Goal: Contribute content: Contribute content

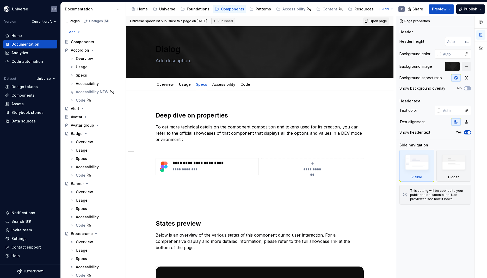
scroll to position [480, 0]
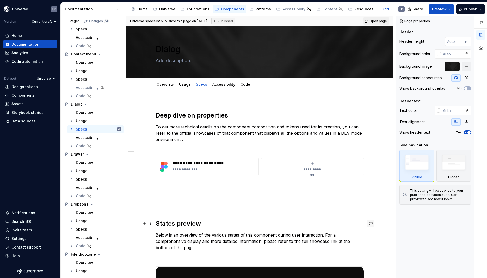
click at [371, 224] on button "button" at bounding box center [370, 223] width 7 height 7
click at [364, 206] on p at bounding box center [260, 207] width 208 height 6
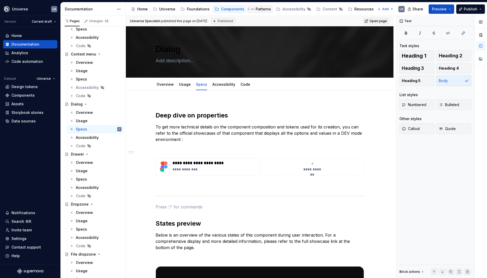
click at [256, 9] on div "Patterns" at bounding box center [263, 9] width 15 height 5
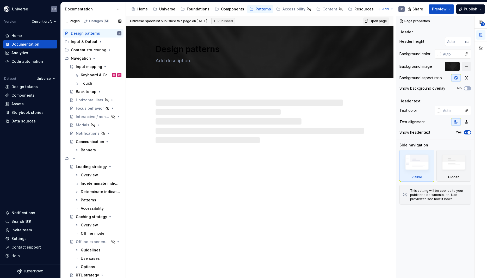
scroll to position [9, 0]
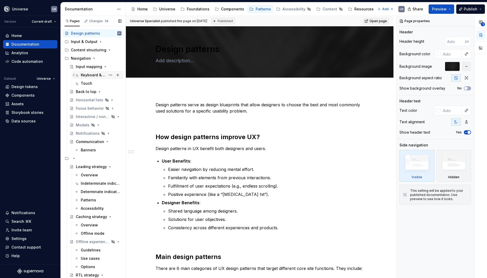
click at [90, 73] on div "Keyboard & Controllers" at bounding box center [93, 74] width 25 height 5
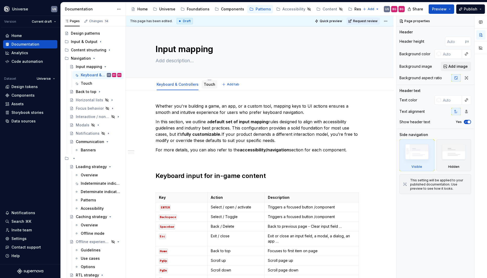
click at [211, 85] on link "Touch" at bounding box center [209, 84] width 11 height 4
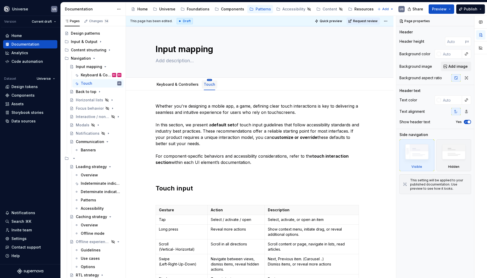
click at [208, 80] on html "Universe US Version Current draft Home Documentation Analytics Code automation …" at bounding box center [243, 139] width 487 height 278
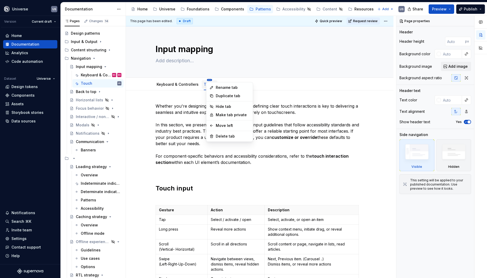
scroll to position [9, 0]
type textarea "*"
click at [222, 89] on div "Rename tab" at bounding box center [233, 87] width 34 height 5
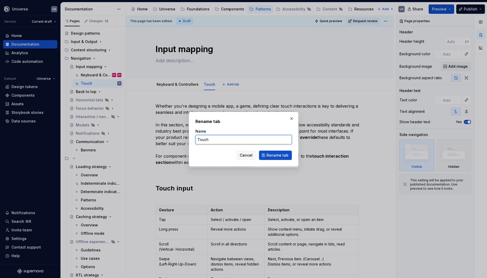
drag, startPoint x: 224, startPoint y: 142, endPoint x: 220, endPoint y: 142, distance: 3.9
click at [220, 142] on input "Touch" at bounding box center [243, 139] width 96 height 9
type input "T"
type input "Mobile"
click at [280, 158] on button "Rename tab" at bounding box center [275, 155] width 33 height 9
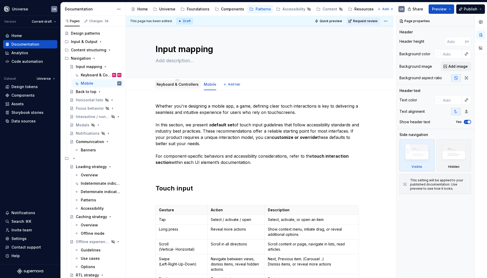
click at [186, 87] on div "Keyboard & Controllers" at bounding box center [178, 84] width 42 height 5
click at [181, 86] on link "Keyboard & Controllers" at bounding box center [178, 84] width 42 height 4
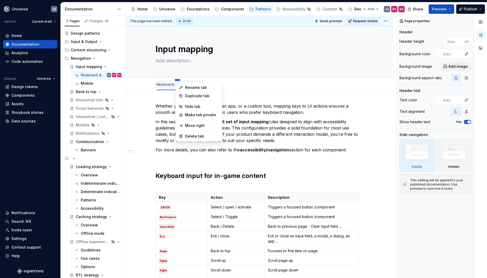
click at [179, 80] on html "Universe US Version Current draft Home Documentation Analytics Code automation …" at bounding box center [243, 139] width 487 height 278
click at [192, 88] on div "Rename tab" at bounding box center [202, 87] width 34 height 5
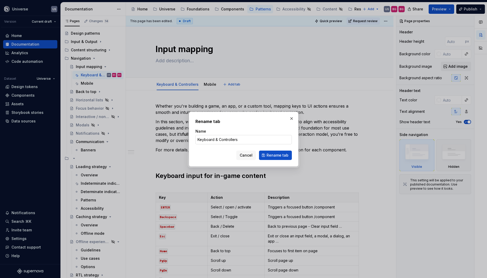
click at [248, 139] on input "Keyboard & Controllers" at bounding box center [243, 139] width 96 height 9
drag, startPoint x: 245, startPoint y: 140, endPoint x: 171, endPoint y: 143, distance: 74.1
click at [195, 143] on input "Keyboard & Controllers" at bounding box center [243, 139] width 96 height 9
click at [229, 93] on body "Universe US Version Current draft Home Documentation Analytics Code automation …" at bounding box center [243, 139] width 487 height 278
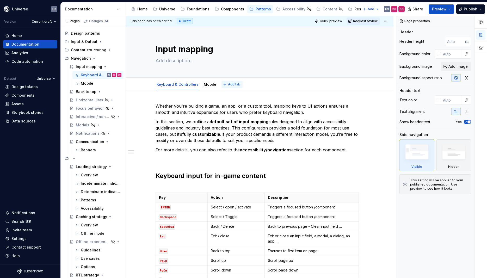
click at [223, 84] on button "Add tab" at bounding box center [231, 84] width 21 height 7
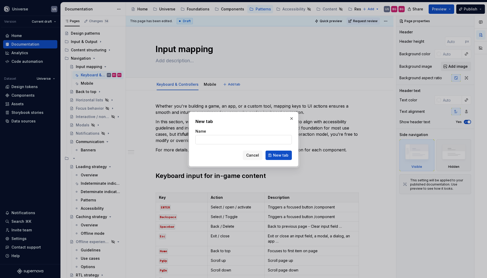
type textarea "*"
click at [220, 136] on input "Name" at bounding box center [243, 139] width 96 height 9
type input "Consoles"
click at [283, 155] on span "New tab" at bounding box center [280, 155] width 15 height 5
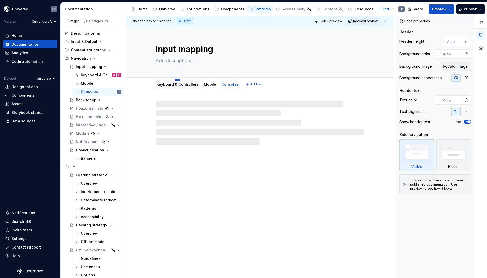
click at [178, 80] on html "Universe US Version Current draft Home Documentation Analytics Code automation …" at bounding box center [243, 139] width 487 height 278
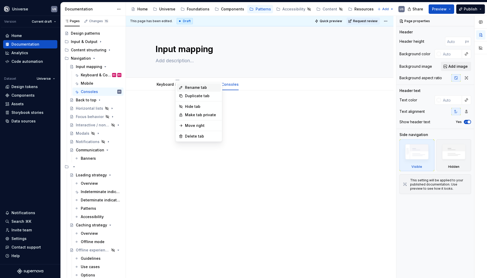
type textarea "*"
click at [188, 88] on div "Rename tab" at bounding box center [202, 87] width 34 height 5
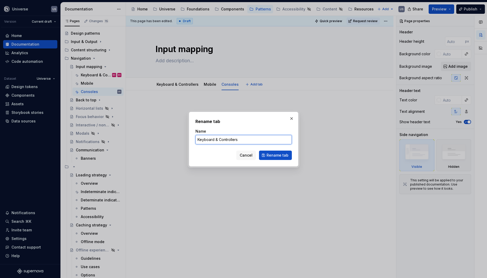
click at [243, 141] on input "Keyboard & Controllers" at bounding box center [243, 139] width 96 height 9
drag, startPoint x: 243, startPoint y: 139, endPoint x: 206, endPoint y: 144, distance: 37.6
click at [195, 143] on input "Keyboard & Controllers" at bounding box center [243, 139] width 96 height 9
type input "Desktop"
click at [281, 153] on span "Rename tab" at bounding box center [278, 155] width 22 height 5
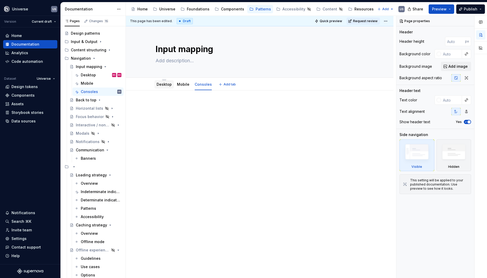
click at [170, 87] on div "Desktop" at bounding box center [164, 84] width 15 height 5
click at [165, 86] on link "Desktop" at bounding box center [164, 84] width 15 height 4
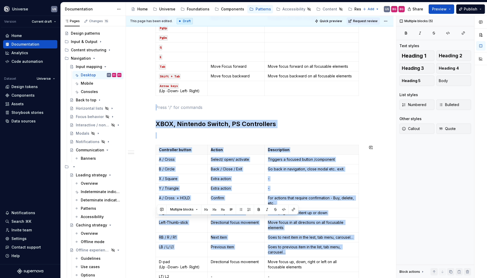
scroll to position [534, 0]
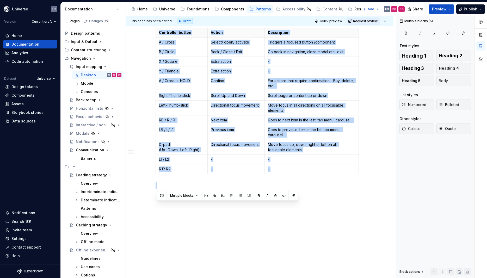
drag, startPoint x: 164, startPoint y: 131, endPoint x: 348, endPoint y: 199, distance: 196.3
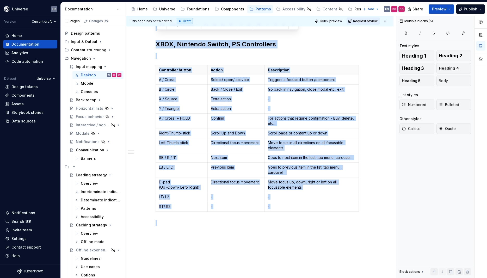
scroll to position [487, 0]
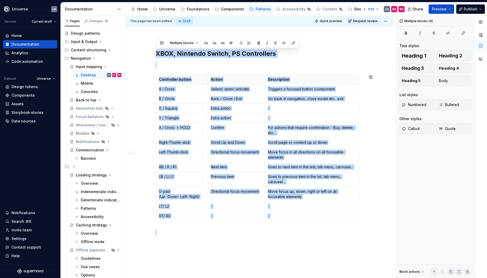
drag, startPoint x: 157, startPoint y: 52, endPoint x: 363, endPoint y: 228, distance: 271.1
click at [169, 68] on p at bounding box center [260, 65] width 208 height 6
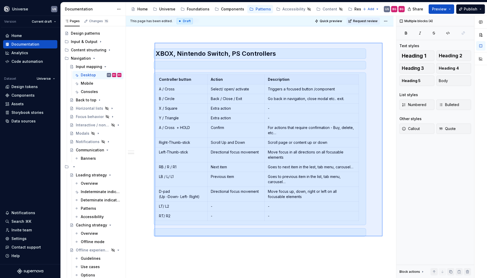
drag, startPoint x: 155, startPoint y: 43, endPoint x: 383, endPoint y: 236, distance: 299.1
click at [383, 236] on div "This page has been edited. Draft Quick preview Request review Input mapping Edi…" at bounding box center [261, 147] width 270 height 262
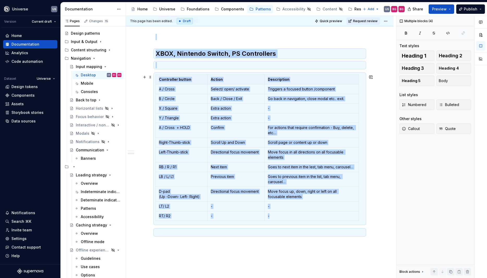
copy div "XBOX, Nintendo Switch, PS Controllers Controller button Action Description A / …"
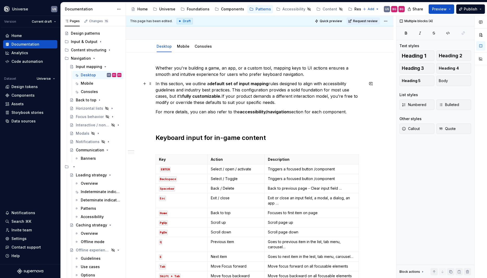
scroll to position [18, 0]
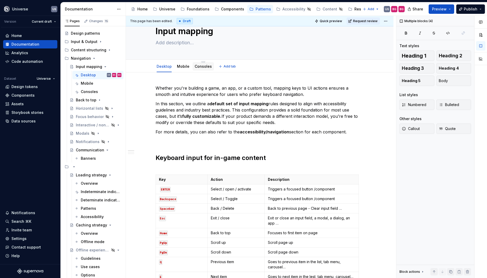
click at [203, 68] on link "Consoles" at bounding box center [203, 66] width 17 height 4
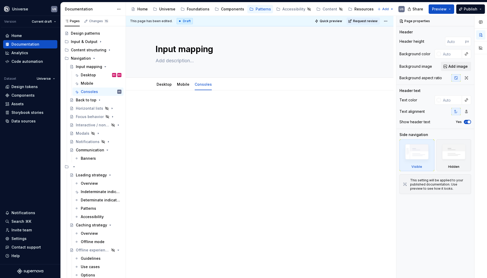
click at [186, 141] on div at bounding box center [260, 151] width 268 height 122
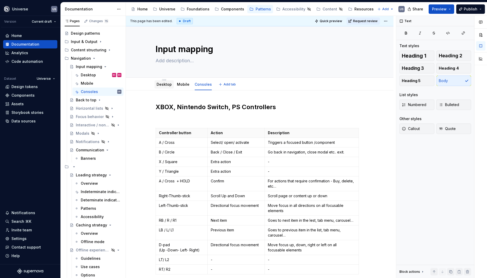
click at [163, 85] on link "Desktop" at bounding box center [164, 84] width 15 height 4
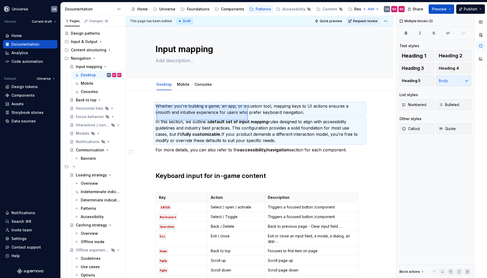
drag, startPoint x: 157, startPoint y: 105, endPoint x: 248, endPoint y: 120, distance: 92.5
click at [248, 120] on div "This page has been edited. Draft Quick preview Request review Input mapping Edi…" at bounding box center [261, 147] width 270 height 262
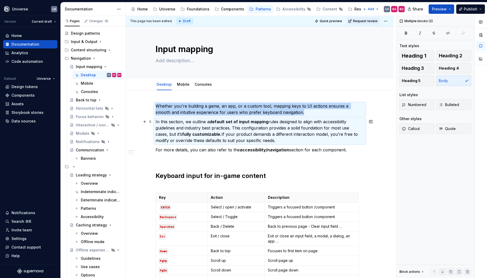
click at [305, 139] on p "In this section, we outline a default set of input mapping rules designed to al…" at bounding box center [260, 131] width 208 height 25
click at [257, 133] on p "In this section, we outline a default set of input mapping rules designed to al…" at bounding box center [260, 131] width 208 height 25
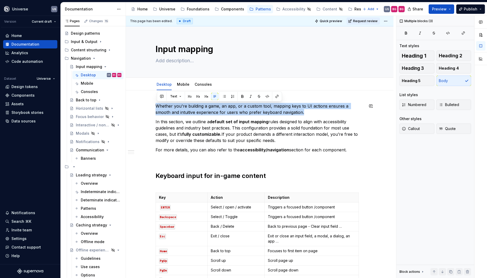
drag, startPoint x: 347, startPoint y: 150, endPoint x: 156, endPoint y: 100, distance: 196.6
copy div "Whether you're building a game, an app, or a custom tool, mapping keys to UI ac…"
click at [203, 85] on link "Consoles" at bounding box center [203, 84] width 17 height 4
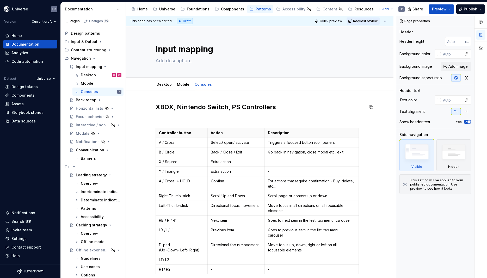
click at [163, 95] on div "XBOX, Nintendo Switch, PS Controllers Controller button Action Description A / …" at bounding box center [260, 234] width 268 height 288
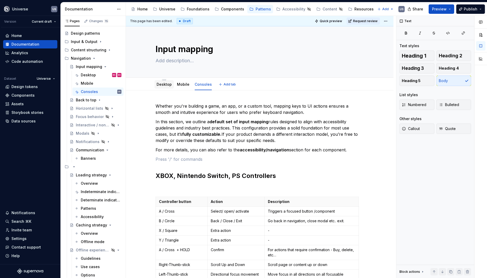
click at [159, 85] on link "Desktop" at bounding box center [164, 84] width 15 height 4
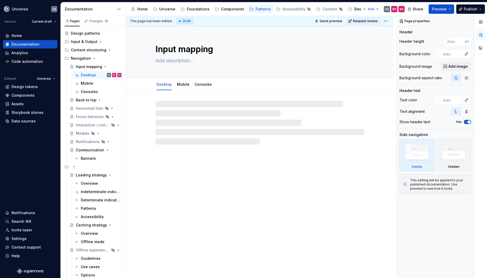
type textarea "*"
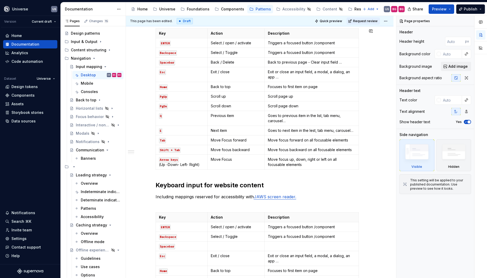
scroll to position [352, 0]
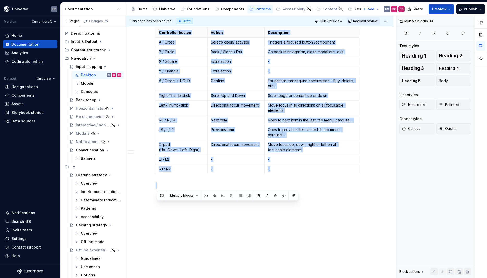
drag, startPoint x: 176, startPoint y: 180, endPoint x: 321, endPoint y: 260, distance: 165.2
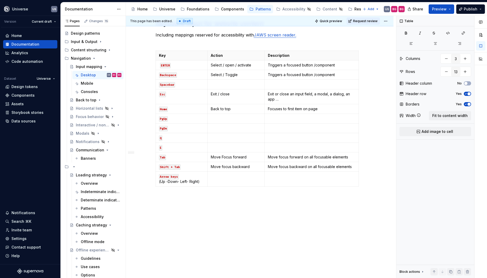
scroll to position [232, 0]
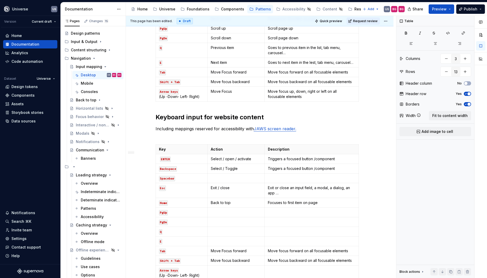
click at [178, 107] on div "Whether you're building a game, an app, or a custom tool, mapping keys to UI ac…" at bounding box center [260, 77] width 208 height 412
click at [156, 113] on div "Whether you're building a game, an app, or a custom tool, mapping keys to UI ac…" at bounding box center [260, 115] width 268 height 514
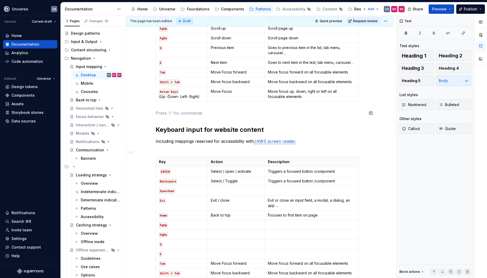
click at [208, 118] on div "Whether you're building a game, an app, or a custom tool, mapping keys to UI ac…" at bounding box center [260, 83] width 208 height 424
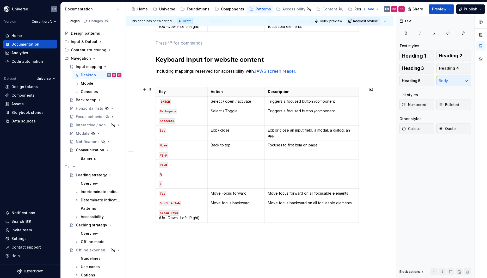
scroll to position [303, 0]
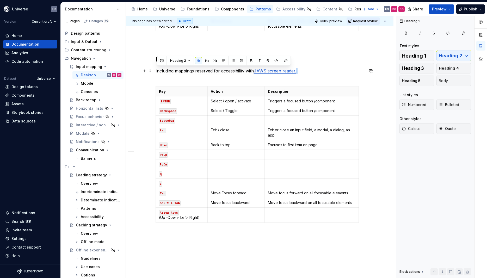
drag, startPoint x: 299, startPoint y: 71, endPoint x: 268, endPoint y: 75, distance: 31.8
click at [268, 75] on p "Including mappings reserved for accessibility with JAWS screen reader." at bounding box center [260, 74] width 208 height 13
type textarea "*"
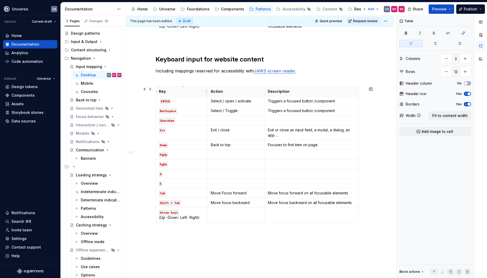
click at [175, 93] on p "Key" at bounding box center [182, 91] width 46 height 5
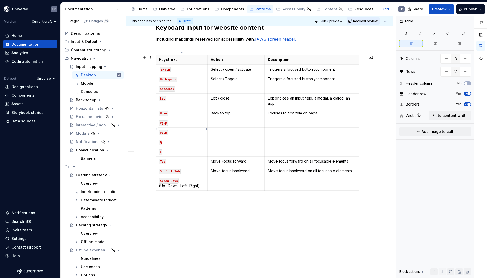
scroll to position [338, 0]
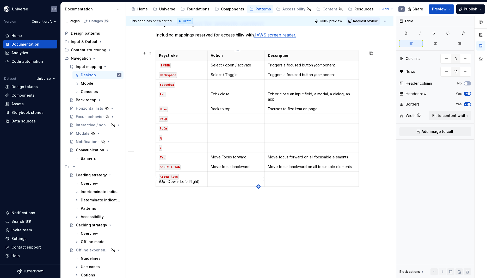
click at [258, 186] on icon "button" at bounding box center [258, 186] width 2 height 2
click at [257, 195] on icon "button" at bounding box center [258, 196] width 4 height 4
click at [259, 207] on icon "button" at bounding box center [258, 206] width 4 height 4
click at [258, 216] on icon "button" at bounding box center [258, 215] width 4 height 4
click at [259, 225] on icon "button" at bounding box center [258, 225] width 4 height 4
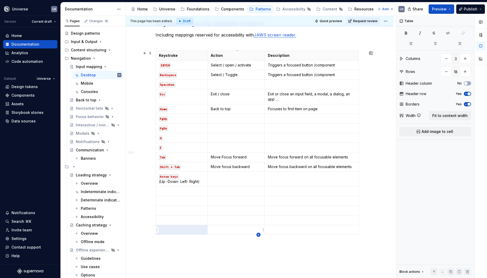
click at [258, 236] on icon "button" at bounding box center [258, 235] width 4 height 4
click at [258, 244] on icon "button" at bounding box center [258, 244] width 2 height 2
click at [258, 255] on icon "button" at bounding box center [258, 254] width 4 height 4
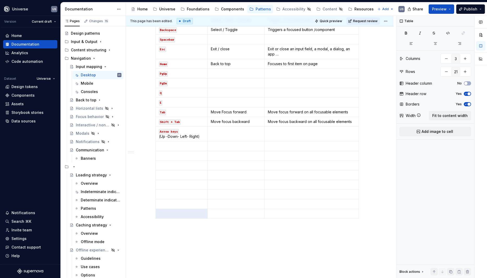
scroll to position [409, 0]
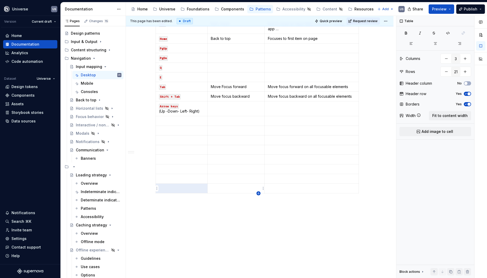
click at [257, 192] on icon "button" at bounding box center [258, 193] width 4 height 4
click at [258, 204] on icon "button" at bounding box center [258, 203] width 4 height 4
click at [258, 212] on icon "button" at bounding box center [258, 212] width 2 height 2
click at [258, 223] on icon "button" at bounding box center [258, 222] width 4 height 4
click at [258, 232] on icon "button" at bounding box center [258, 232] width 2 height 2
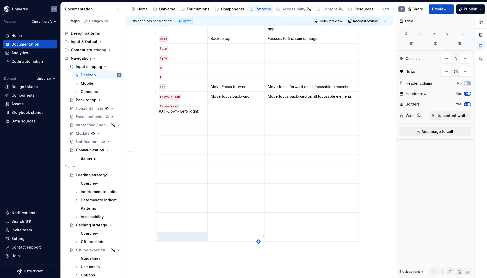
click at [258, 242] on icon "button" at bounding box center [258, 241] width 2 height 2
click at [257, 252] on icon "button" at bounding box center [258, 251] width 4 height 4
type input "28"
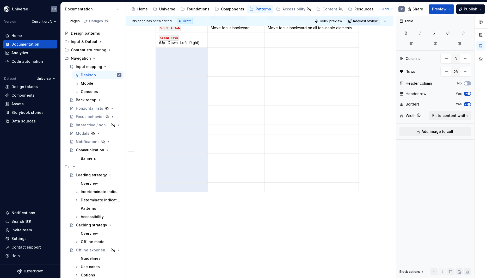
scroll to position [483, 0]
drag, startPoint x: 184, startPoint y: 122, endPoint x: 193, endPoint y: 184, distance: 63.1
click at [194, 185] on tbody "Keystroke Action Description ENTER Select / open / activate Triggers a focused …" at bounding box center [257, 46] width 203 height 280
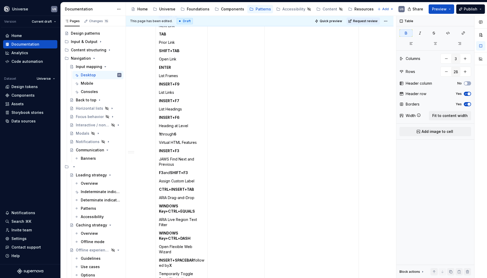
scroll to position [694, 0]
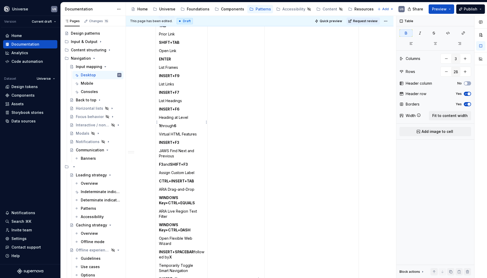
type textarea "*"
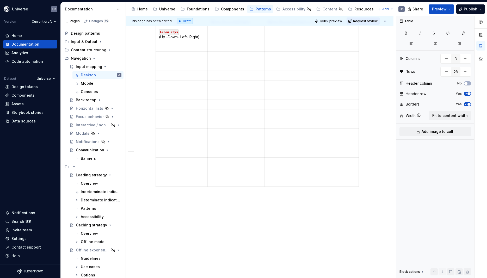
scroll to position [413, 0]
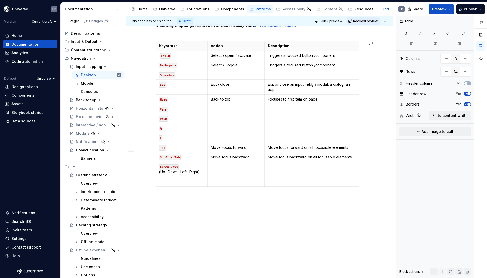
type input "13"
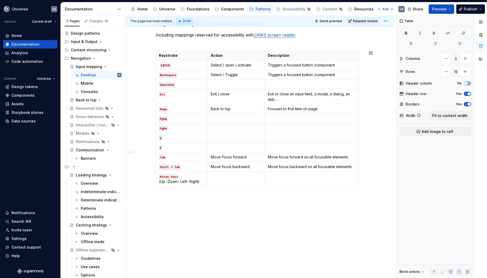
scroll to position [338, 0]
type textarea "*"
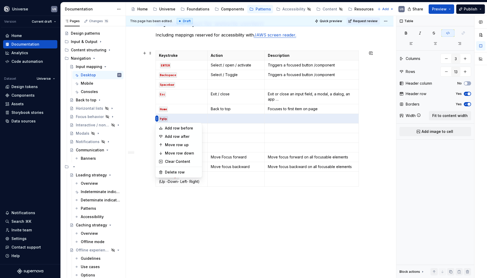
click at [156, 118] on html "Universe US Version Current draft Home Documentation Analytics Code automation …" at bounding box center [243, 139] width 487 height 278
click at [170, 172] on div "Delete row" at bounding box center [182, 172] width 34 height 5
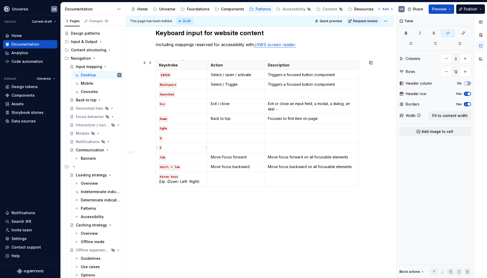
scroll to position [329, 0]
click at [157, 128] on html "Universe US Version Current draft Home Documentation Analytics Code automation …" at bounding box center [243, 139] width 487 height 278
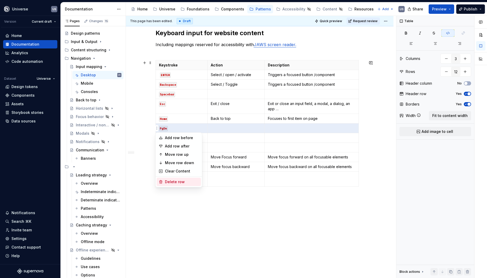
click at [170, 182] on div "Delete row" at bounding box center [182, 181] width 34 height 5
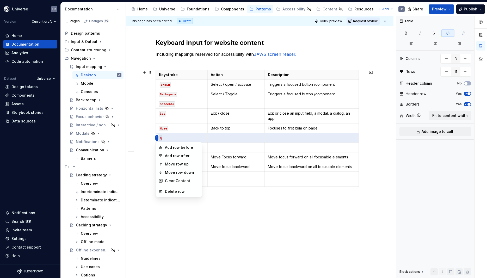
click at [156, 138] on html "Universe US Version Current draft Home Documentation Analytics Code automation …" at bounding box center [243, 139] width 487 height 278
click at [169, 192] on div "Delete row" at bounding box center [182, 191] width 34 height 5
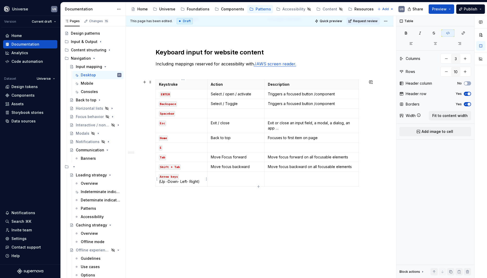
scroll to position [310, 0]
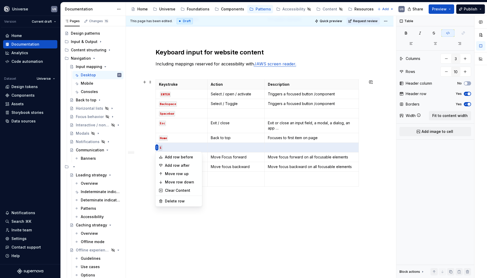
click at [156, 148] on html "Universe US Version Current draft Home Documentation Analytics Code automation …" at bounding box center [243, 139] width 487 height 278
click at [172, 201] on div "Delete row" at bounding box center [182, 201] width 34 height 5
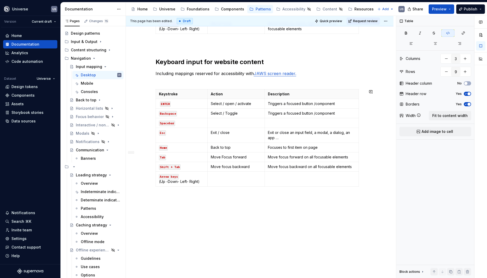
scroll to position [300, 0]
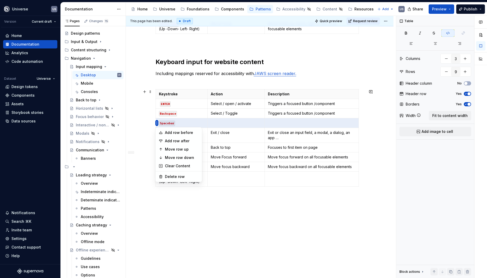
click at [156, 121] on html "Universe US Version Current draft Home Documentation Analytics Code automation …" at bounding box center [243, 139] width 487 height 278
click at [184, 177] on div "Delete row" at bounding box center [182, 176] width 34 height 5
type input "8"
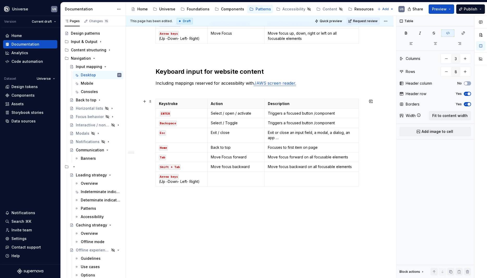
scroll to position [9, 0]
click at [232, 133] on p "Exit / close" at bounding box center [236, 132] width 51 height 5
type textarea "*"
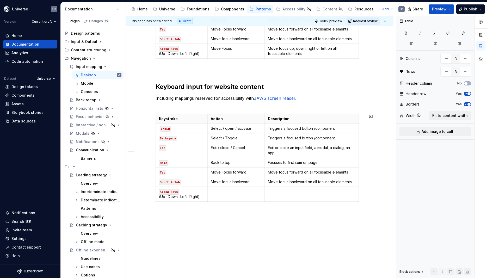
scroll to position [267, 0]
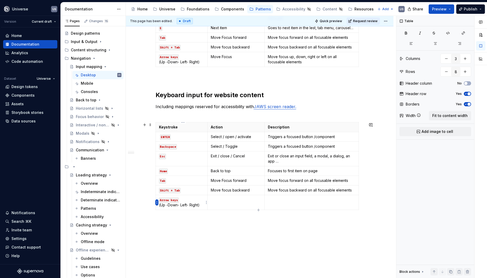
click at [156, 201] on html "Universe US Version Current draft Home Documentation Analytics Code automation …" at bounding box center [243, 139] width 487 height 278
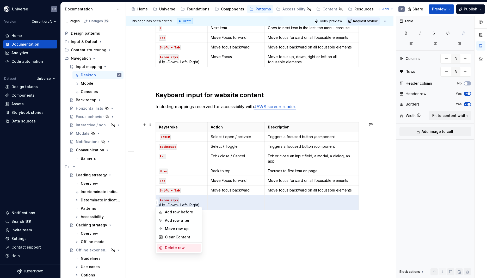
click at [172, 247] on div "Delete row" at bounding box center [182, 247] width 34 height 5
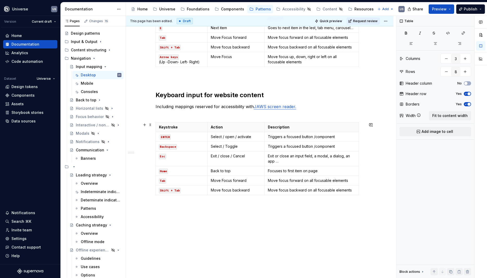
type input "7"
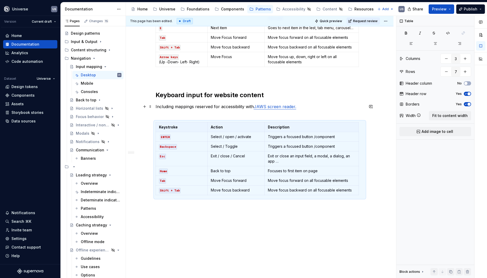
click at [174, 106] on p "Including mappings reserved for accessibility with JAWS screen reader." at bounding box center [260, 109] width 208 height 13
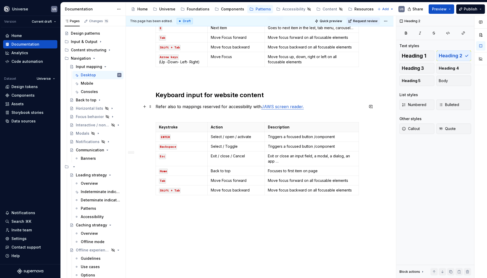
click at [253, 105] on p "Refer also to mappings reserved for accessibility with JAWS screen reader." at bounding box center [260, 109] width 208 height 13
click at [329, 104] on p "Refer also to mappings reserved for accessibility support with JAWS screen read…" at bounding box center [260, 109] width 208 height 13
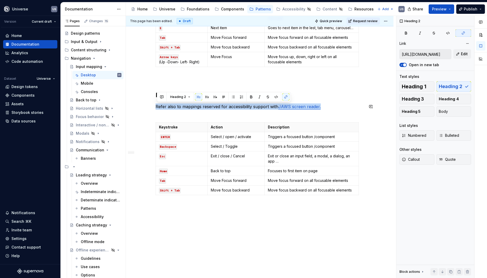
drag, startPoint x: 335, startPoint y: 108, endPoint x: 156, endPoint y: 103, distance: 178.8
click at [156, 103] on div "Whether you're building a game, an app, or a custom tool, mapping keys to UI ac…" at bounding box center [260, 55] width 268 height 463
copy p "Refer also to mappings reserved for accessibility support with JAWS screen read…"
click at [203, 115] on p "Refer also to mappings reserved for accessibility support with JAWS screen read…" at bounding box center [260, 109] width 208 height 13
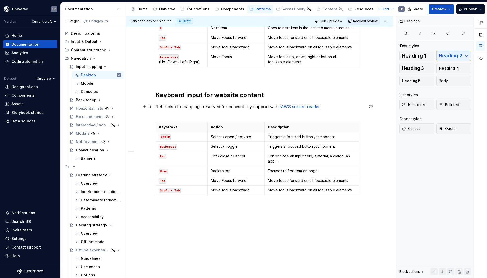
click at [271, 106] on p "Refer also to mappings reserved for accessibility support with JAWS screen read…" at bounding box center [260, 109] width 208 height 13
click at [310, 107] on p "Refer also to mappings reserved for accessibility support including those with …" at bounding box center [260, 109] width 208 height 13
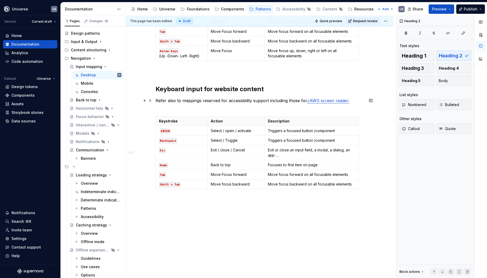
scroll to position [275, 0]
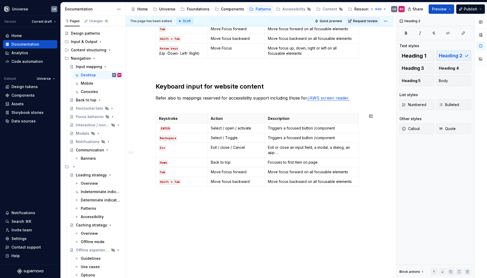
click at [217, 215] on div "This page has been edited. Draft Quick preview Request review Input mapping Edi…" at bounding box center [261, 147] width 270 height 262
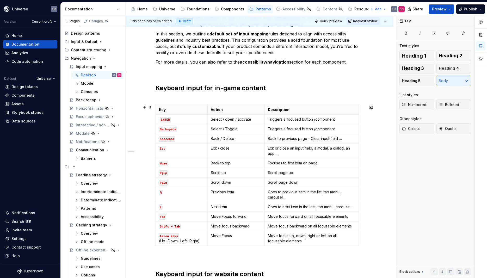
scroll to position [0, 0]
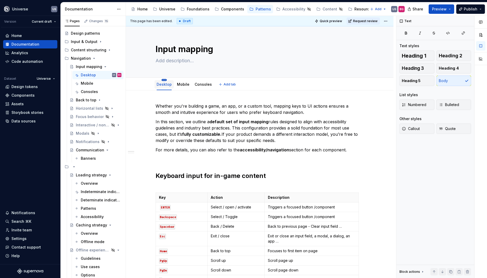
click at [165, 81] on html "Universe US Version Current draft Home Documentation Analytics Code automation …" at bounding box center [243, 139] width 487 height 278
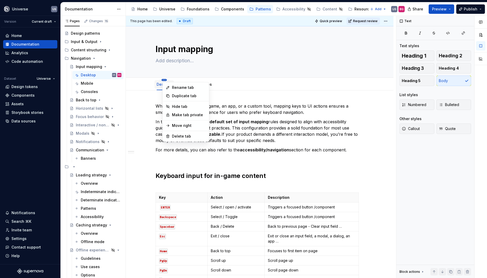
scroll to position [9, 0]
type textarea "*"
click at [177, 87] on div "Rename tab" at bounding box center [189, 87] width 34 height 5
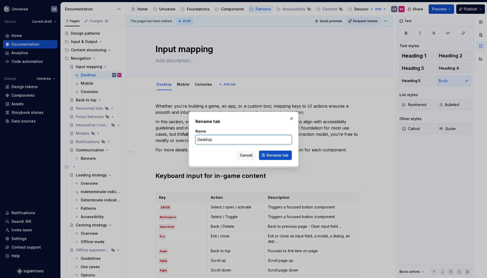
drag, startPoint x: 232, startPoint y: 141, endPoint x: 182, endPoint y: 138, distance: 50.4
click at [195, 138] on input "Desktop" at bounding box center [243, 139] width 96 height 9
type input "Keyboard and controllers"
click at [281, 155] on span "Rename tab" at bounding box center [278, 155] width 22 height 5
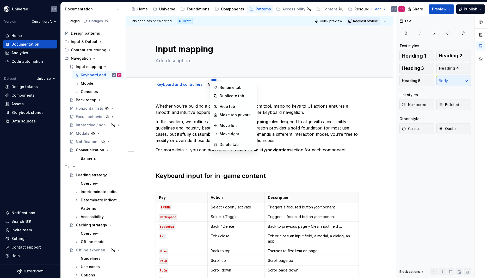
click at [213, 80] on html "Universe US Version Current draft Home Documentation Analytics Code automation …" at bounding box center [243, 139] width 487 height 278
type textarea "*"
click at [222, 87] on div "Rename tab" at bounding box center [237, 87] width 34 height 5
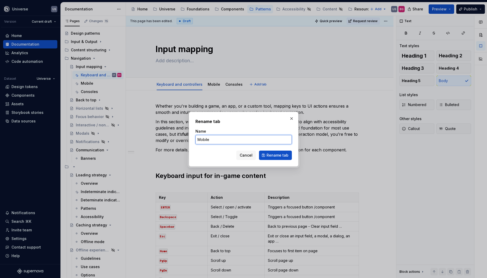
drag, startPoint x: 215, startPoint y: 140, endPoint x: 137, endPoint y: 132, distance: 78.6
click at [195, 135] on input "Mobile" at bounding box center [243, 139] width 96 height 9
type input "Touch"
click at [268, 153] on button "Rename tab" at bounding box center [275, 155] width 33 height 9
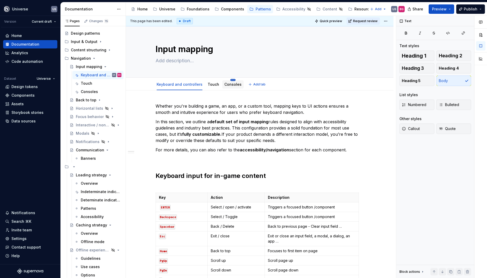
click at [230, 80] on html "Universe US Version Current draft Home Documentation Analytics Code automation …" at bounding box center [243, 139] width 487 height 278
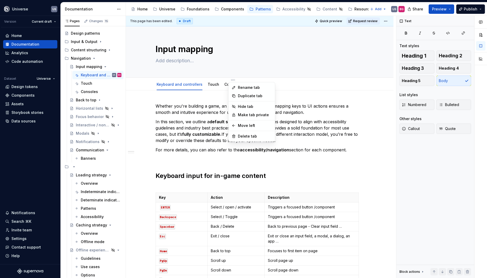
click at [215, 94] on html "Universe US Version Current draft Home Documentation Analytics Code automation …" at bounding box center [243, 139] width 487 height 278
click at [233, 84] on link "Consoles" at bounding box center [232, 84] width 17 height 4
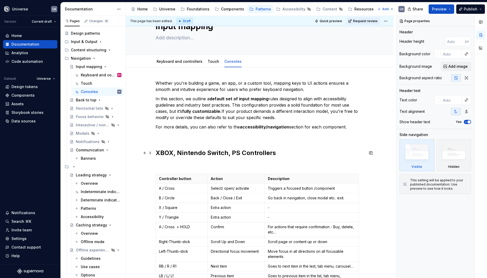
scroll to position [47, 0]
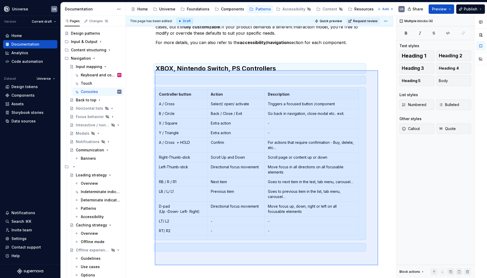
drag, startPoint x: 155, startPoint y: 119, endPoint x: 373, endPoint y: 252, distance: 255.2
click at [381, 263] on div "This page has been edited. Draft Quick preview Request review Input mapping Edi…" at bounding box center [261, 147] width 270 height 262
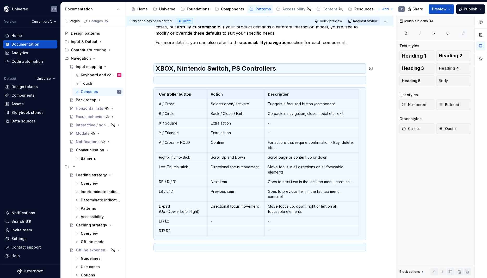
scroll to position [114, 0]
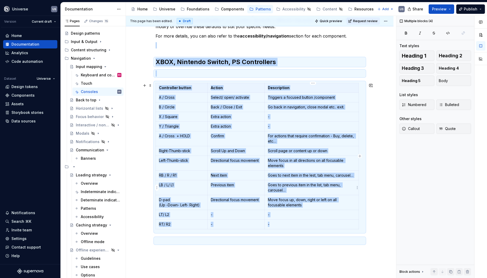
copy div "XBOX, Nintendo Switch, PS Controllers Controller button Action Description A / …"
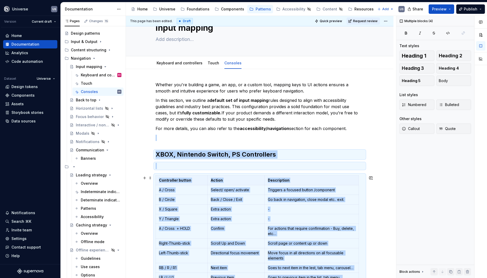
scroll to position [0, 0]
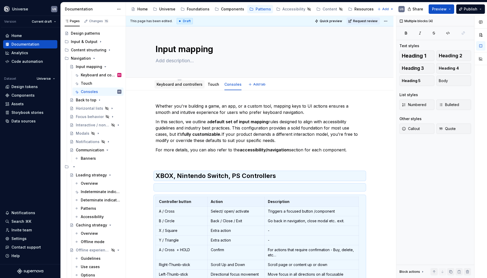
click at [178, 87] on div "Keyboard and controllers" at bounding box center [180, 84] width 46 height 6
click at [181, 86] on link "Keyboard and controllers" at bounding box center [180, 84] width 46 height 4
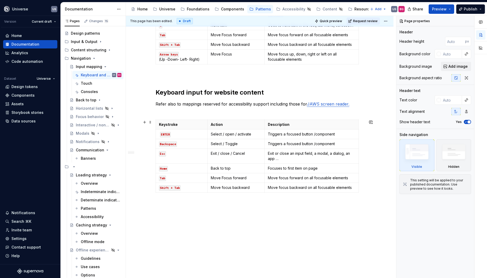
scroll to position [275, 0]
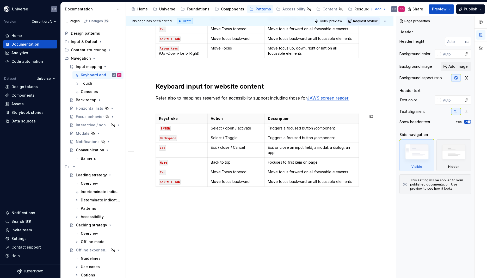
click at [218, 213] on div "Whether you're building a game, an app, or a custom tool, mapping keys to UI ac…" at bounding box center [260, 46] width 268 height 463
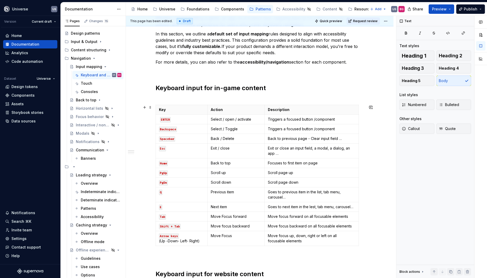
scroll to position [41, 0]
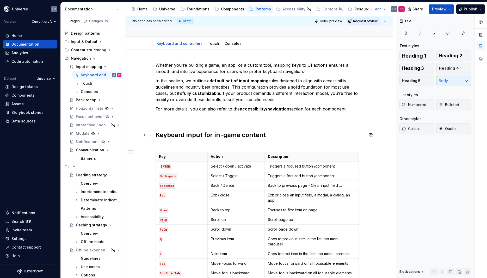
click at [283, 131] on h2 "Keyboard input for in-game content" at bounding box center [260, 139] width 208 height 17
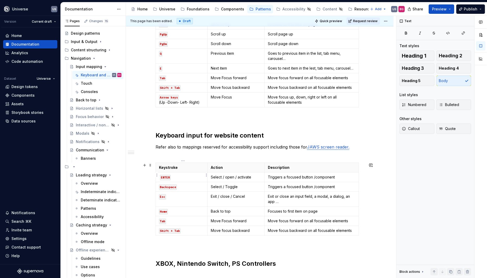
scroll to position [229, 0]
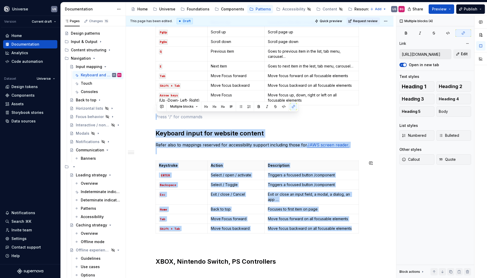
drag, startPoint x: 158, startPoint y: 117, endPoint x: 363, endPoint y: 236, distance: 237.4
click at [363, 236] on div "Whether you're building a game, an app, or a custom tool, mapping keys to UI ac…" at bounding box center [260, 158] width 208 height 569
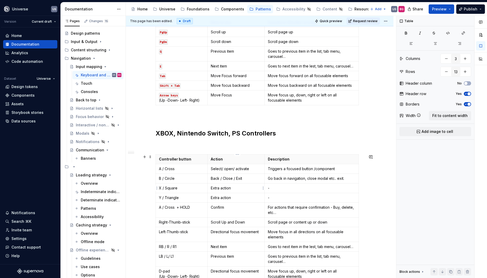
type textarea "*"
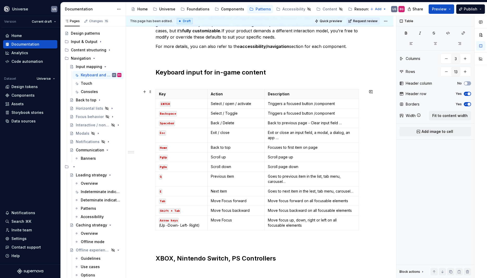
scroll to position [111, 0]
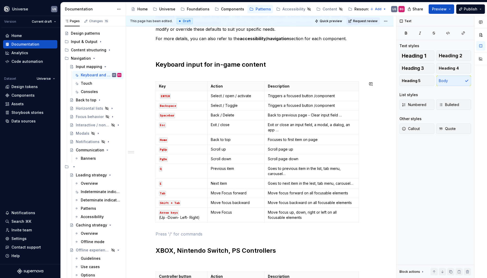
click at [165, 230] on div "Whether you're building a game, an app, or a custom tool, mapping keys to UI ac…" at bounding box center [260, 212] width 208 height 441
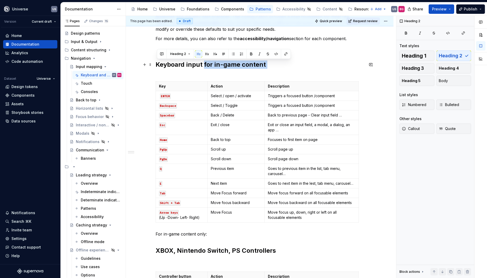
drag, startPoint x: 205, startPoint y: 64, endPoint x: 278, endPoint y: 70, distance: 72.7
click at [278, 70] on h2 "Keyboard input for in-game content" at bounding box center [260, 68] width 208 height 17
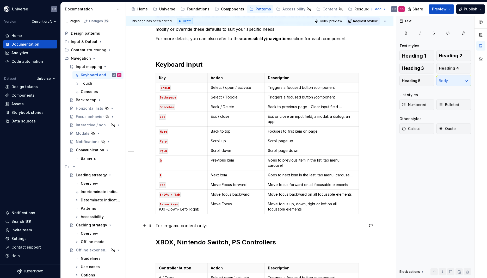
click at [229, 228] on p "For in-game content only:" at bounding box center [260, 226] width 208 height 6
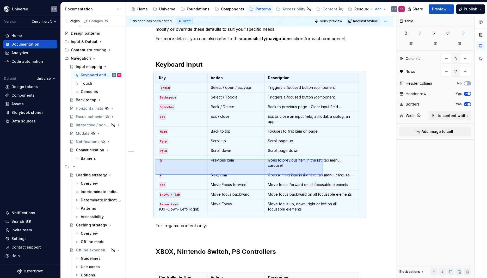
drag, startPoint x: 156, startPoint y: 159, endPoint x: 323, endPoint y: 175, distance: 168.3
click at [323, 175] on div "This page has been edited. Draft Quick preview Request review Input mapping Edi…" at bounding box center [261, 147] width 270 height 262
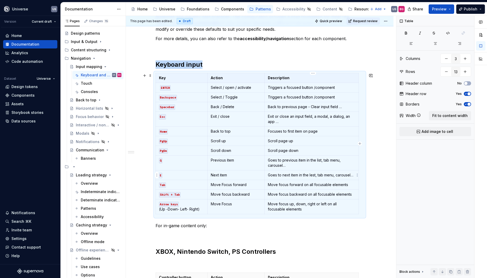
copy h2 "Keyboard input"
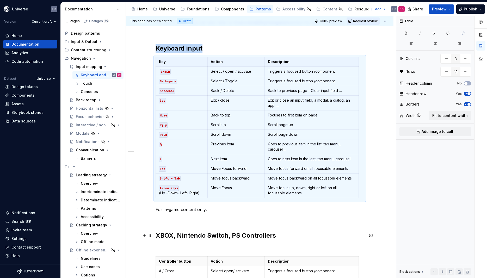
scroll to position [135, 0]
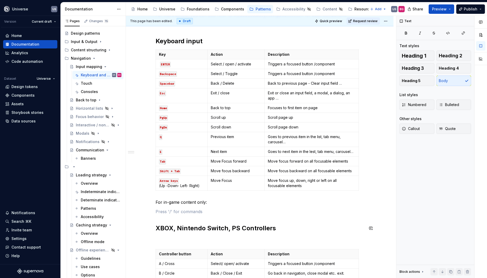
click at [171, 216] on div "Whether you're building a game, an app, or a custom tool, mapping keys to UI ac…" at bounding box center [260, 189] width 208 height 442
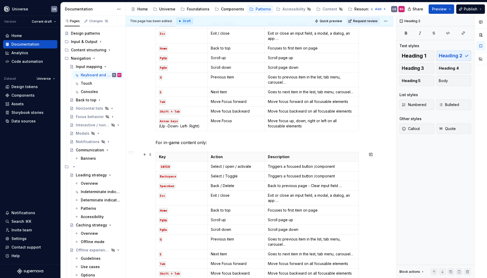
scroll to position [205, 0]
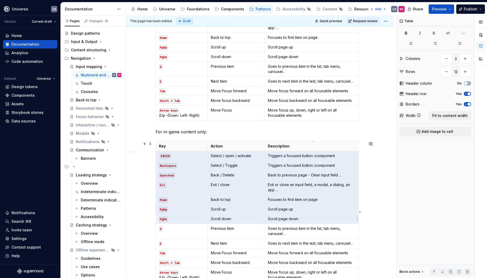
drag, startPoint x: 161, startPoint y: 157, endPoint x: 338, endPoint y: 216, distance: 187.5
click at [338, 216] on tbody "Key Action Description ENTER Select / open / activate Triggers a focused button…" at bounding box center [257, 211] width 203 height 141
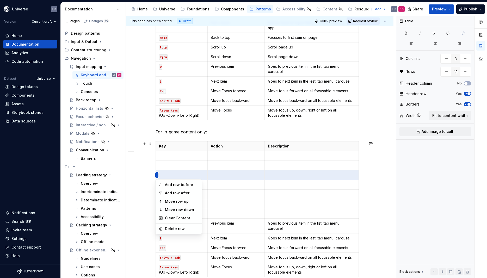
click at [156, 175] on html "Universe US Version Current draft Home Documentation Analytics Code automation …" at bounding box center [243, 139] width 487 height 278
click at [175, 229] on div "Delete row" at bounding box center [182, 228] width 34 height 5
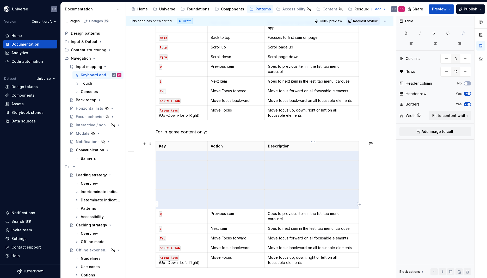
drag, startPoint x: 165, startPoint y: 157, endPoint x: 352, endPoint y: 204, distance: 192.6
click at [352, 204] on tbody "Key Action Description Q Previous item Goes to previous item in the list, tab m…" at bounding box center [257, 204] width 203 height 126
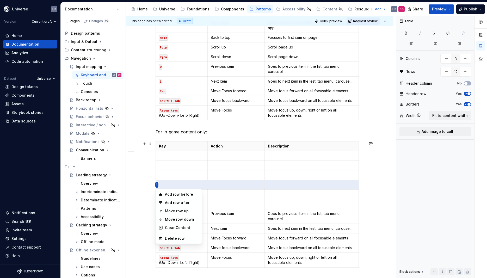
click at [156, 186] on html "Universe US Version Current draft Home Documentation Analytics Code automation …" at bounding box center [243, 139] width 487 height 278
click at [180, 238] on div "Delete row" at bounding box center [182, 238] width 34 height 5
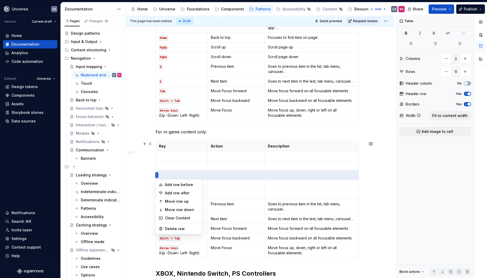
click at [157, 177] on html "Universe US Version Current draft Home Documentation Analytics Code automation …" at bounding box center [243, 139] width 487 height 278
click at [165, 228] on div "Delete row" at bounding box center [182, 228] width 34 height 5
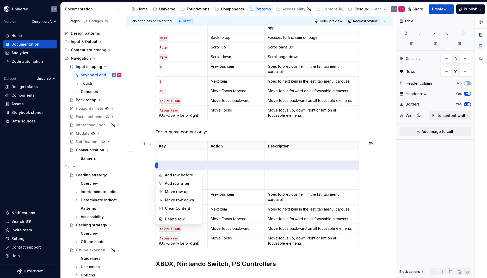
click at [156, 165] on html "Universe US Version Current draft Home Documentation Analytics Code automation …" at bounding box center [243, 139] width 487 height 278
click at [166, 220] on div "Delete row" at bounding box center [182, 219] width 34 height 5
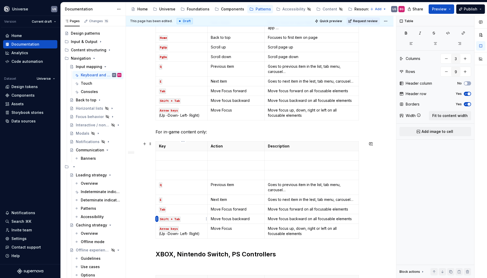
click at [156, 218] on html "Universe US Version Current draft Home Documentation Analytics Code automation …" at bounding box center [243, 139] width 487 height 278
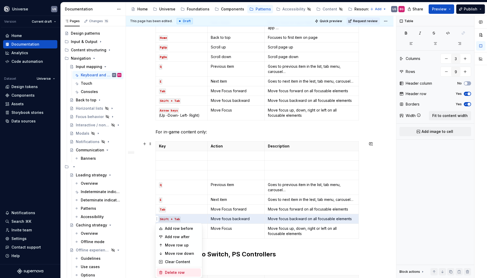
click at [173, 273] on div "Delete row" at bounding box center [182, 272] width 34 height 5
type input "8"
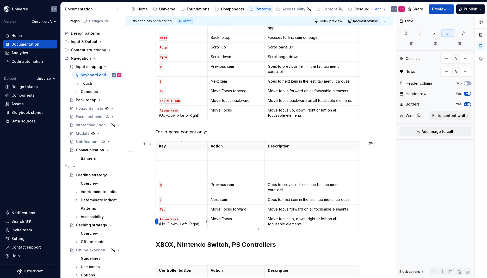
click at [156, 221] on html "Universe US Version Current draft Home Documentation Analytics Code automation …" at bounding box center [243, 139] width 487 height 278
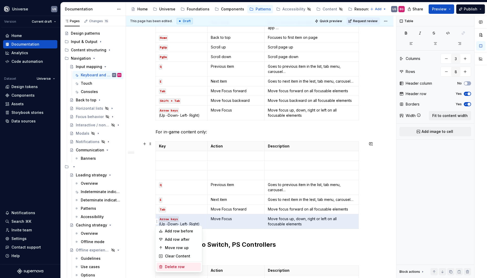
click at [170, 269] on div "Delete row" at bounding box center [182, 266] width 34 height 5
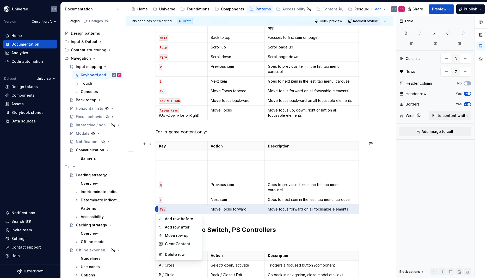
click at [156, 210] on html "Universe US Version Current draft Home Documentation Analytics Code automation …" at bounding box center [243, 139] width 487 height 278
drag, startPoint x: 172, startPoint y: 255, endPoint x: 164, endPoint y: 220, distance: 35.3
click at [171, 255] on div "Delete row" at bounding box center [182, 254] width 34 height 5
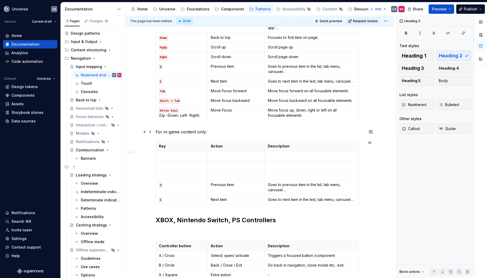
click at [157, 130] on div "This page has been edited. Draft Quick preview Request review Input mapping Edi…" at bounding box center [261, 147] width 270 height 262
click at [157, 131] on p "For in-game content only:" at bounding box center [260, 132] width 208 height 6
click at [156, 174] on html "Universe US Version Current draft Home Documentation Analytics Code automation …" at bounding box center [243, 139] width 487 height 278
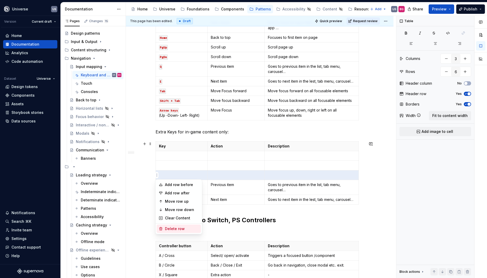
click at [178, 229] on div "Delete row" at bounding box center [182, 228] width 34 height 5
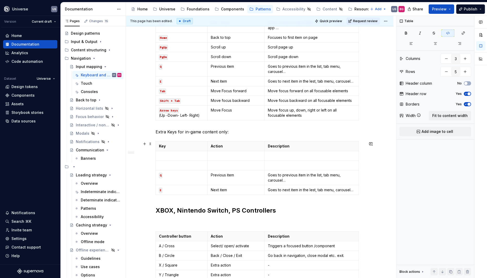
click at [157, 165] on div "Whether you're building a game, an app, or a custom tool, mapping keys to UI ac…" at bounding box center [260, 183] width 268 height 597
click at [157, 166] on html "Universe US Version Current draft Home Documentation Analytics Code automation …" at bounding box center [243, 139] width 487 height 278
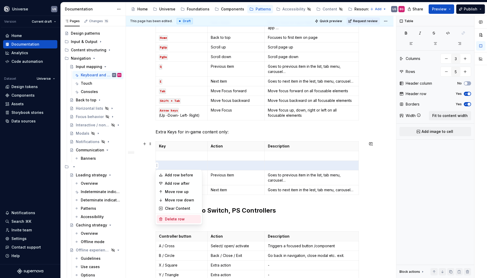
click at [173, 218] on div "Delete row" at bounding box center [182, 219] width 34 height 5
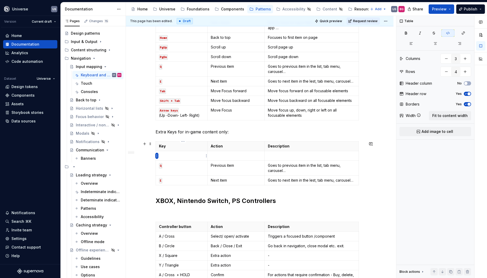
click at [157, 155] on html "Universe US Version Current draft Home Documentation Analytics Code automation …" at bounding box center [243, 139] width 487 height 278
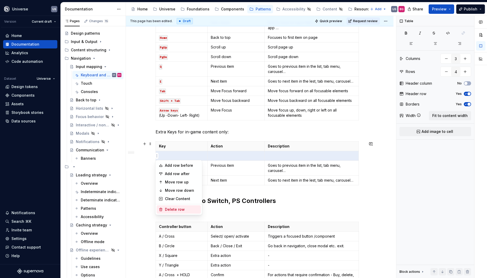
click at [167, 210] on div "Delete row" at bounding box center [182, 209] width 34 height 5
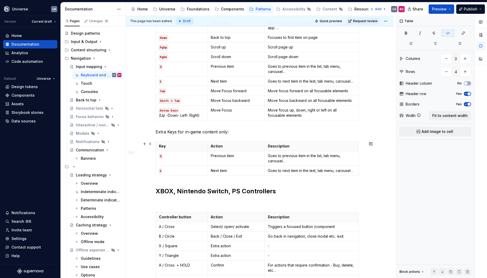
type input "3"
click at [175, 162] on td "Q" at bounding box center [182, 158] width 52 height 15
click at [339, 162] on p "Goes to previous item in the list, tab menu, carousel…" at bounding box center [312, 158] width 88 height 10
drag, startPoint x: 266, startPoint y: 159, endPoint x: 252, endPoint y: 160, distance: 13.8
click at [346, 164] on div "Key Action Description Q Previous item Goes to previous item in the list, tab m…" at bounding box center [260, 159] width 208 height 36
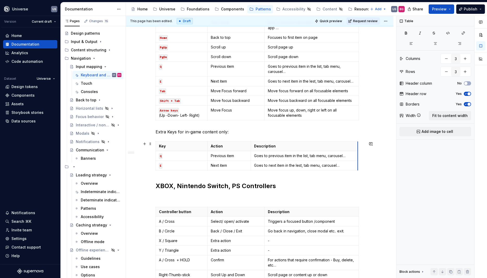
drag, startPoint x: 346, startPoint y: 165, endPoint x: 359, endPoint y: 166, distance: 13.0
click at [358, 166] on tbody "Key Action Description Q Previous item Goes to previous item in the list, tab m…" at bounding box center [257, 155] width 202 height 29
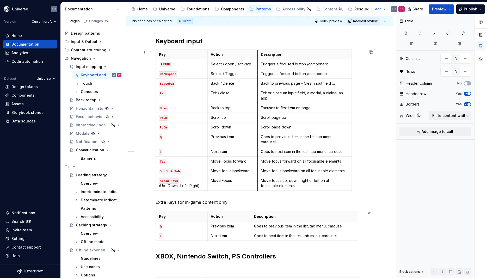
drag, startPoint x: 266, startPoint y: 105, endPoint x: 259, endPoint y: 106, distance: 7.1
click at [259, 106] on td "Focuses to first item on page" at bounding box center [304, 108] width 94 height 10
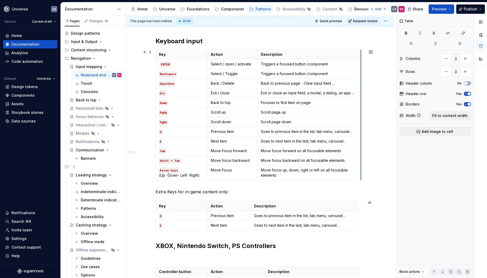
drag, startPoint x: 352, startPoint y: 115, endPoint x: 361, endPoint y: 116, distance: 9.4
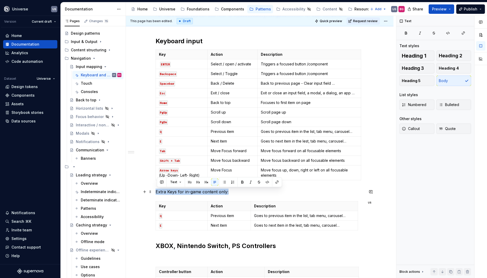
drag, startPoint x: 234, startPoint y: 190, endPoint x: 224, endPoint y: 187, distance: 10.6
click at [154, 189] on div "Whether you're building a game, an app, or a custom tool, mapping keys to UI ac…" at bounding box center [260, 237] width 268 height 562
click at [242, 181] on button "button" at bounding box center [242, 181] width 7 height 7
click at [245, 196] on div "Whether you're building a game, an app, or a custom tool, mapping keys to UI ac…" at bounding box center [260, 198] width 208 height 460
drag, startPoint x: 242, startPoint y: 193, endPoint x: 146, endPoint y: 193, distance: 96.2
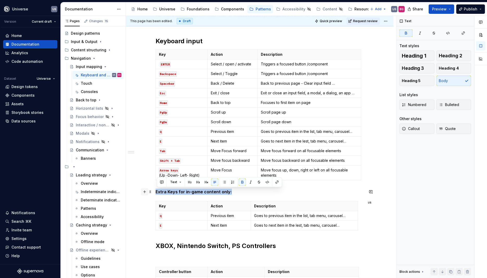
click at [156, 193] on div "Whether you're building a game, an app, or a custom tool, mapping keys to UI ac…" at bounding box center [260, 201] width 208 height 466
click at [184, 195] on p "Extra Keys for in-game content only:" at bounding box center [260, 192] width 208 height 6
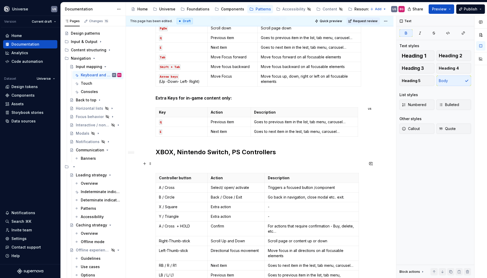
click at [160, 164] on p at bounding box center [260, 164] width 208 height 6
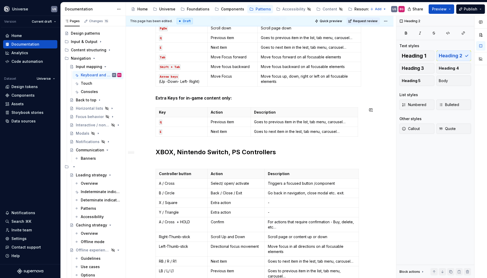
click at [157, 142] on div "Whether you're building a game, an app, or a custom tool, mapping keys to UI ac…" at bounding box center [260, 101] width 208 height 455
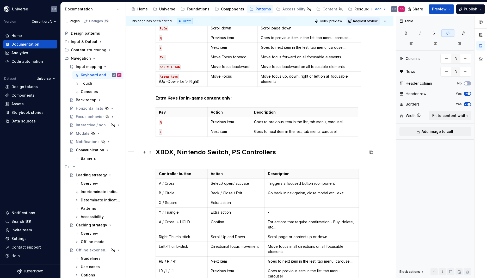
click at [157, 149] on h2 "XBOX, Nintendo Switch, PS Controllers" at bounding box center [260, 156] width 208 height 17
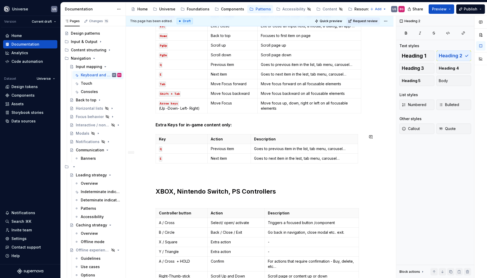
scroll to position [205, 0]
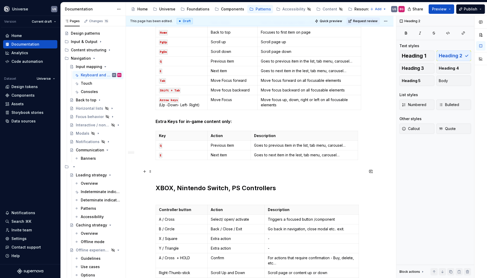
click at [173, 171] on p at bounding box center [260, 171] width 208 height 6
click at [156, 171] on div "Whether you're building a game, an app, or a custom tool, mapping keys to UI ac…" at bounding box center [260, 170] width 268 height 570
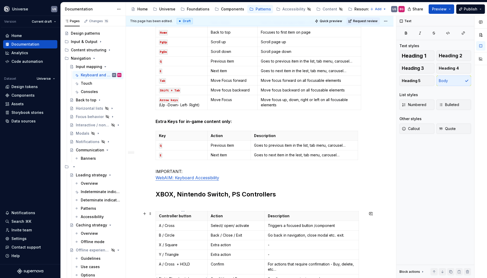
type textarea "*"
click at [227, 178] on p "IMPORTANT: WebAIM: Keyboard Accessibility" at bounding box center [260, 174] width 208 height 13
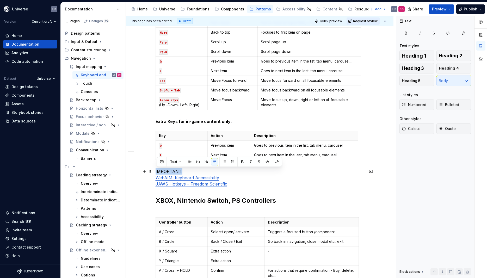
drag, startPoint x: 188, startPoint y: 171, endPoint x: 157, endPoint y: 169, distance: 31.6
click at [157, 169] on p "IMPORTANT: WebAIM: Keyboard Accessibility JAWS Hotkeys – Freedom Scientific" at bounding box center [260, 177] width 208 height 19
click at [153, 175] on div "Whether you're building a game, an app, or a custom tool, mapping keys to UI ac…" at bounding box center [260, 176] width 268 height 583
click at [152, 171] on span at bounding box center [150, 171] width 4 height 7
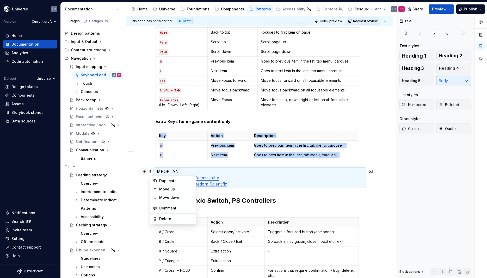
click at [145, 172] on button "button" at bounding box center [144, 171] width 7 height 7
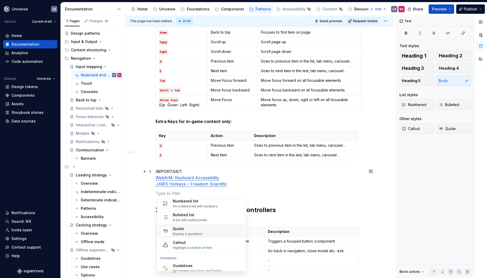
scroll to position [94, 0]
click at [195, 243] on div "Callout" at bounding box center [192, 242] width 39 height 5
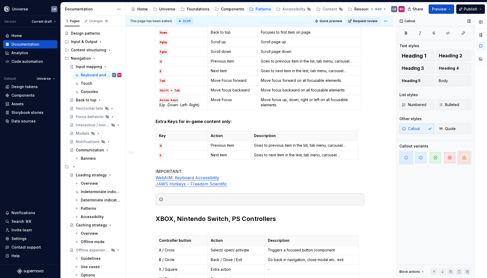
click at [464, 158] on icon "button" at bounding box center [464, 158] width 4 height 4
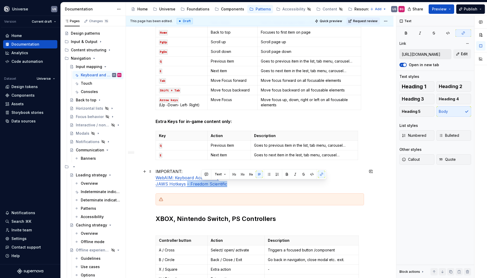
type input "[URL][DOMAIN_NAME]"
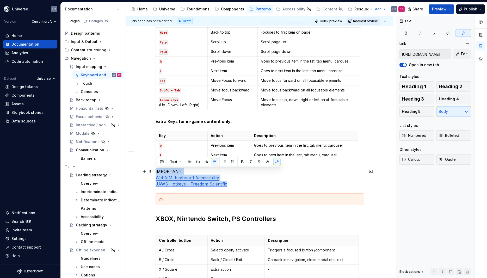
drag, startPoint x: 235, startPoint y: 184, endPoint x: 156, endPoint y: 171, distance: 80.2
click at [156, 171] on div "Whether you're building a game, an app, or a custom tool, mapping keys to UI ac…" at bounding box center [260, 185] width 268 height 601
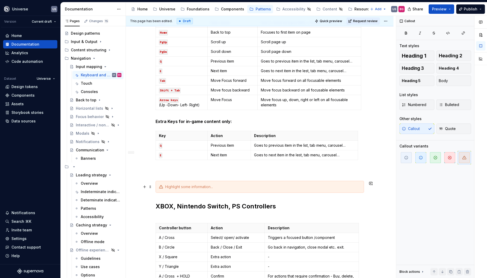
click at [174, 187] on div at bounding box center [262, 186] width 195 height 5
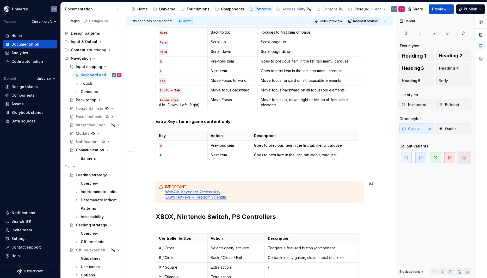
click at [159, 176] on div "Whether you're building a game, an app, or a custom tool, mapping keys to UI ac…" at bounding box center [260, 146] width 208 height 497
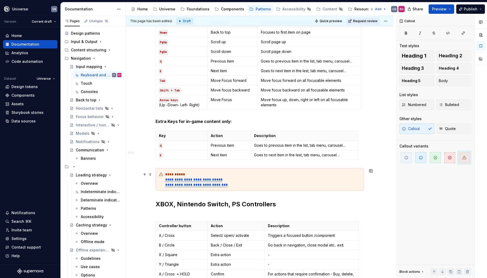
click at [192, 174] on div "**********" at bounding box center [262, 180] width 195 height 16
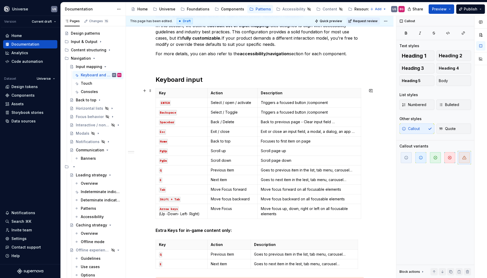
scroll to position [88, 0]
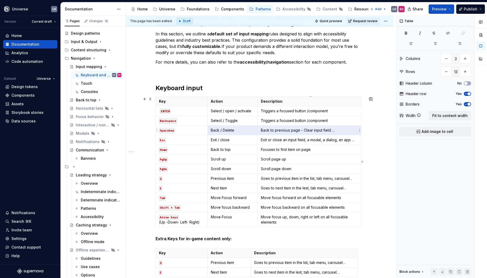
drag, startPoint x: 213, startPoint y: 131, endPoint x: 334, endPoint y: 132, distance: 121.4
click at [334, 132] on tr "Spacebar Back / Delete Back to previous page - Clear input field …" at bounding box center [258, 131] width 205 height 10
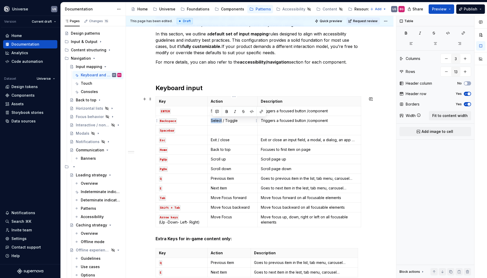
drag, startPoint x: 213, startPoint y: 120, endPoint x: 223, endPoint y: 120, distance: 10.2
click at [223, 120] on p "Select / Toggle" at bounding box center [233, 120] width 44 height 5
click at [221, 133] on td at bounding box center [233, 131] width 50 height 10
click at [231, 130] on p "Back / Delete" at bounding box center [233, 130] width 44 height 5
click at [241, 131] on p "Back / Delete" at bounding box center [233, 130] width 44 height 5
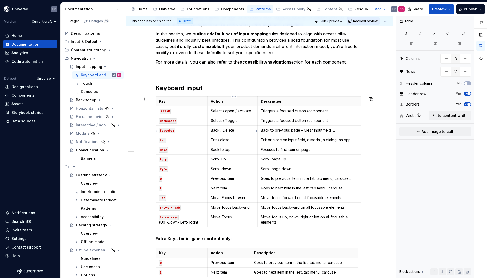
click at [213, 130] on p "Back / Delete" at bounding box center [233, 130] width 44 height 5
drag, startPoint x: 212, startPoint y: 130, endPoint x: 220, endPoint y: 131, distance: 8.8
click at [220, 131] on td "Back / Delete" at bounding box center [233, 131] width 50 height 10
click at [223, 120] on p "Select / Toggle" at bounding box center [233, 120] width 44 height 5
drag, startPoint x: 224, startPoint y: 121, endPoint x: 211, endPoint y: 121, distance: 12.5
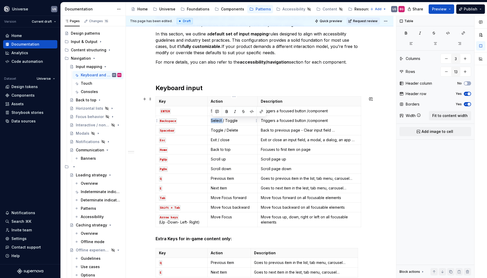
click at [211, 121] on td "Select / Toggle" at bounding box center [233, 121] width 50 height 10
click at [233, 122] on p "Select / Toggle" at bounding box center [233, 120] width 44 height 5
drag, startPoint x: 241, startPoint y: 121, endPoint x: 217, endPoint y: 122, distance: 23.5
click at [213, 121] on p "Select / Toggle" at bounding box center [233, 120] width 44 height 5
drag, startPoint x: 227, startPoint y: 130, endPoint x: 239, endPoint y: 131, distance: 11.2
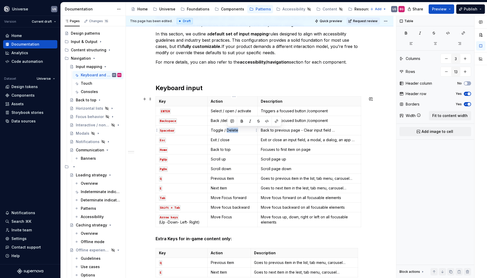
click at [239, 131] on p "Toggle / Delete" at bounding box center [233, 130] width 44 height 5
drag, startPoint x: 262, startPoint y: 131, endPoint x: 343, endPoint y: 134, distance: 80.3
click at [343, 134] on td "Back to previous page - Clear input field …" at bounding box center [309, 131] width 103 height 10
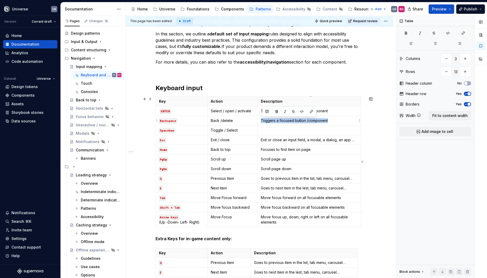
drag, startPoint x: 262, startPoint y: 120, endPoint x: 331, endPoint y: 123, distance: 69.4
click at [331, 123] on td "Triggers a focused button /component" at bounding box center [309, 121] width 103 height 10
click at [285, 131] on p at bounding box center [309, 130] width 97 height 5
drag, startPoint x: 263, startPoint y: 111, endPoint x: 326, endPoint y: 110, distance: 63.3
click at [326, 110] on p "Triggers a focused button /component" at bounding box center [309, 110] width 97 height 5
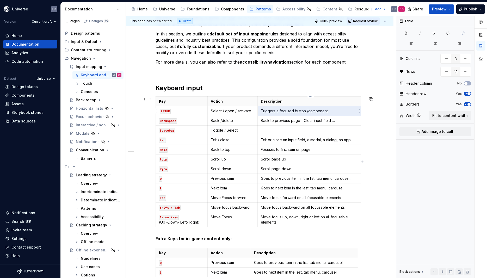
click at [328, 112] on p "Triggers a focused button /component" at bounding box center [309, 110] width 97 height 5
drag, startPoint x: 330, startPoint y: 112, endPoint x: 262, endPoint y: 110, distance: 68.0
click at [262, 110] on p "Triggers a focused button /component" at bounding box center [309, 110] width 97 height 5
copy p "Triggers a focused button /component"
click at [283, 132] on p at bounding box center [309, 130] width 97 height 5
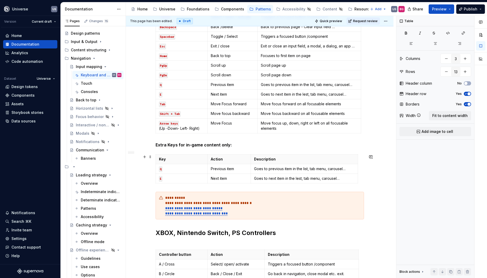
scroll to position [252, 0]
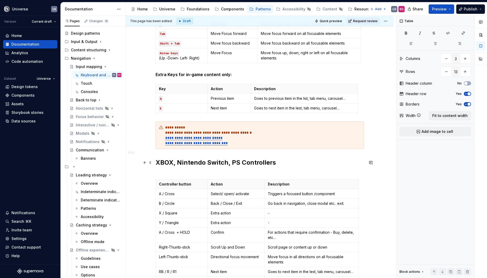
click at [157, 163] on h2 "XBOX, Nintendo Switch, PS Controllers" at bounding box center [260, 166] width 208 height 17
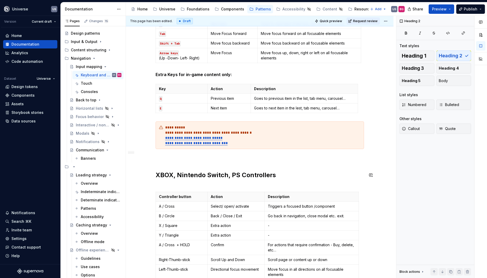
click at [272, 162] on div "Whether you're building a game, an app, or a custom tool, mapping keys to UI ac…" at bounding box center [260, 102] width 208 height 502
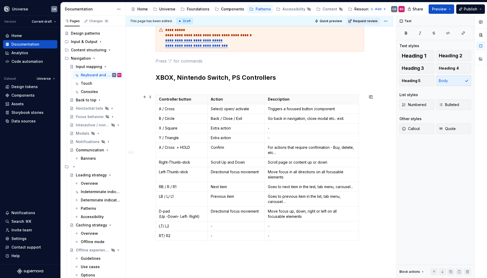
scroll to position [369, 0]
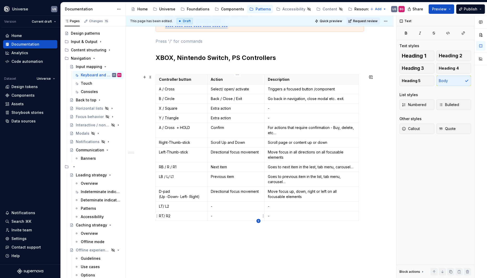
click at [257, 220] on icon "button" at bounding box center [258, 221] width 4 height 4
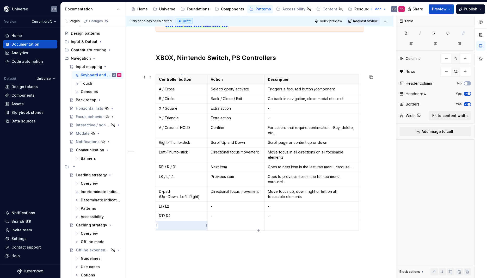
click at [182, 225] on p at bounding box center [182, 225] width 46 height 5
type textarea "*"
click at [258, 230] on icon "button" at bounding box center [258, 231] width 4 height 4
type input "15"
type textarea "*"
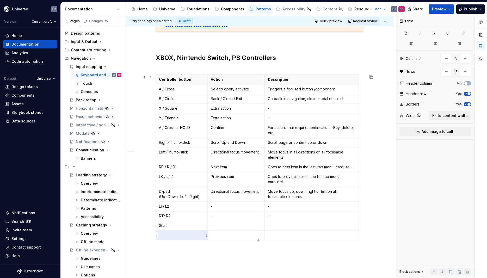
click at [170, 236] on p at bounding box center [182, 235] width 46 height 5
click at [225, 228] on p at bounding box center [236, 225] width 51 height 5
click at [214, 226] on p "Rserved" at bounding box center [236, 225] width 51 height 5
click at [220, 237] on p at bounding box center [236, 235] width 51 height 5
click at [284, 224] on p at bounding box center [312, 225] width 88 height 5
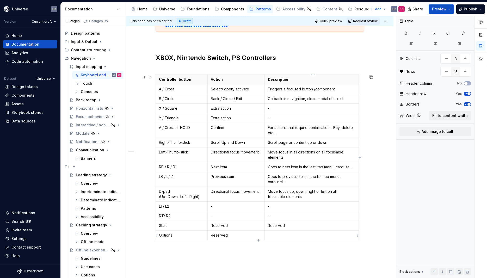
click at [283, 235] on p at bounding box center [312, 235] width 88 height 5
drag, startPoint x: 236, startPoint y: 226, endPoint x: 212, endPoint y: 226, distance: 24.2
click at [211, 226] on td "Reserved" at bounding box center [236, 226] width 57 height 10
drag, startPoint x: 233, startPoint y: 238, endPoint x: 214, endPoint y: 238, distance: 19.0
click at [211, 238] on td "Reserved" at bounding box center [236, 236] width 57 height 10
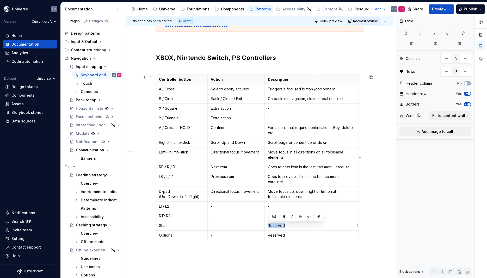
drag, startPoint x: 309, startPoint y: 225, endPoint x: 270, endPoint y: 227, distance: 38.1
click at [270, 227] on p "Reserved" at bounding box center [312, 225] width 88 height 5
drag, startPoint x: 287, startPoint y: 235, endPoint x: 270, endPoint y: 235, distance: 17.2
click at [270, 235] on p "Reserved" at bounding box center [312, 235] width 88 height 5
